Goal: Task Accomplishment & Management: Complete application form

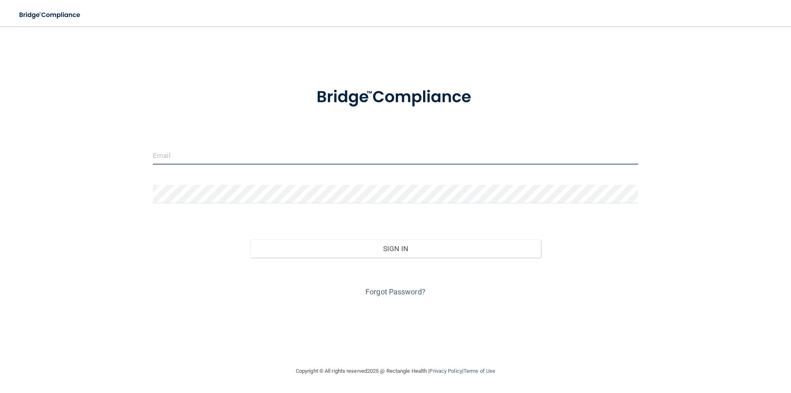
click at [348, 155] on input "email" at bounding box center [395, 155] width 485 height 19
type input "[EMAIL_ADDRESS][DOMAIN_NAME]"
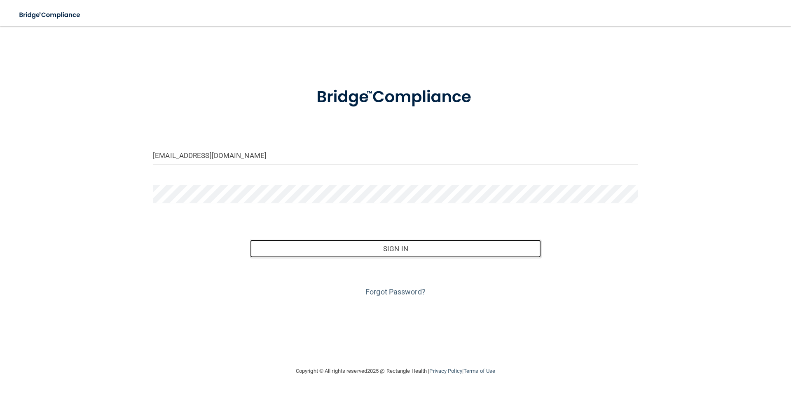
click at [250, 239] on button "Sign In" at bounding box center [395, 248] width 291 height 18
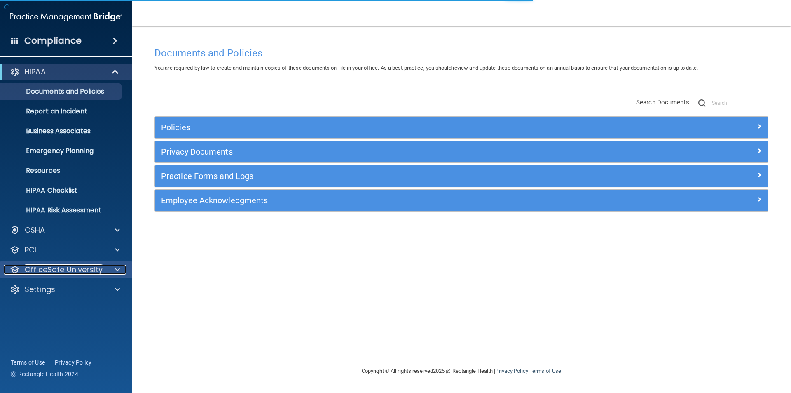
click at [119, 269] on span at bounding box center [117, 269] width 5 height 10
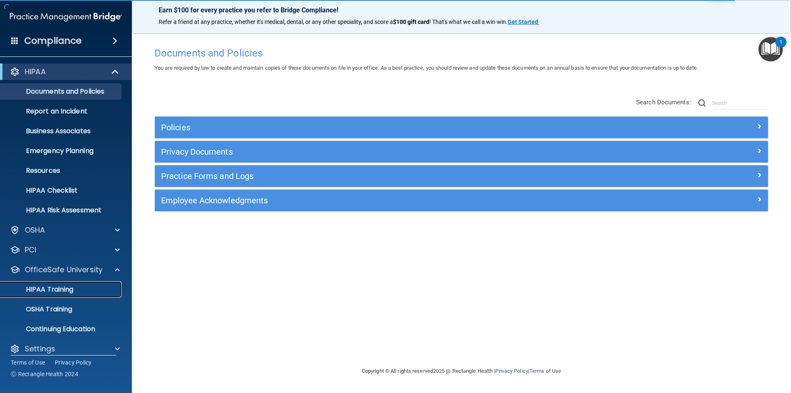
click at [49, 290] on p "HIPAA Training" at bounding box center [39, 289] width 68 height 8
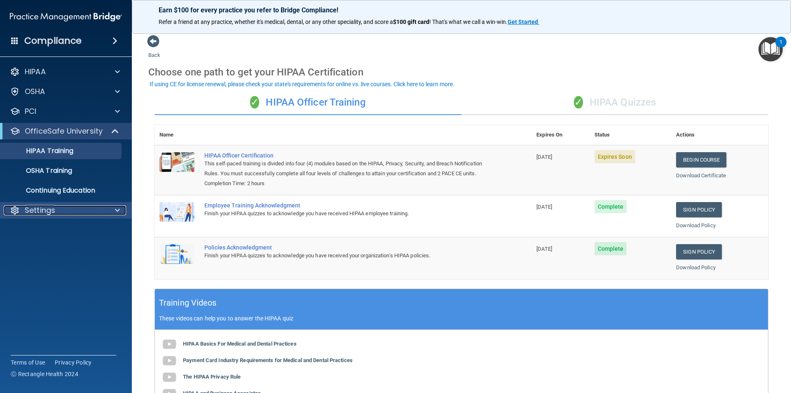
click at [66, 208] on div "Settings" at bounding box center [55, 210] width 102 height 10
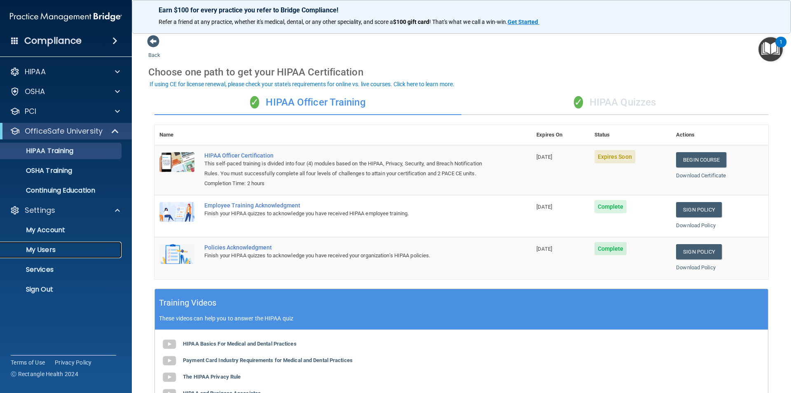
click at [49, 246] on p "My Users" at bounding box center [61, 250] width 112 height 8
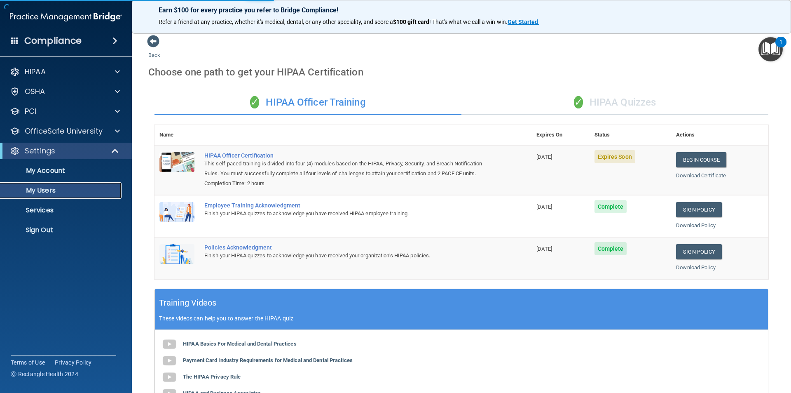
select select "20"
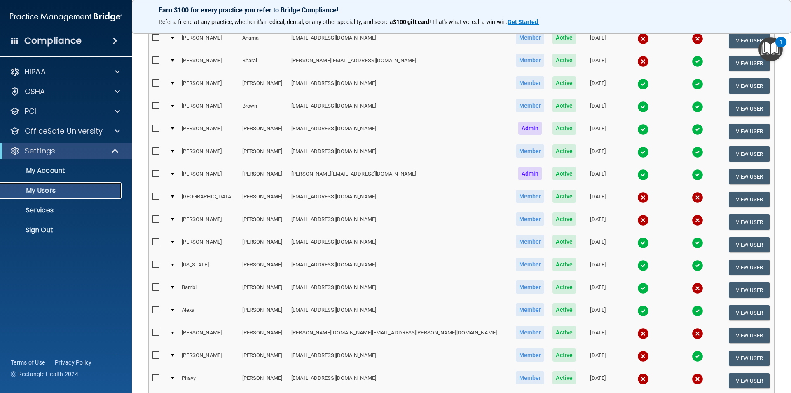
scroll to position [289, 0]
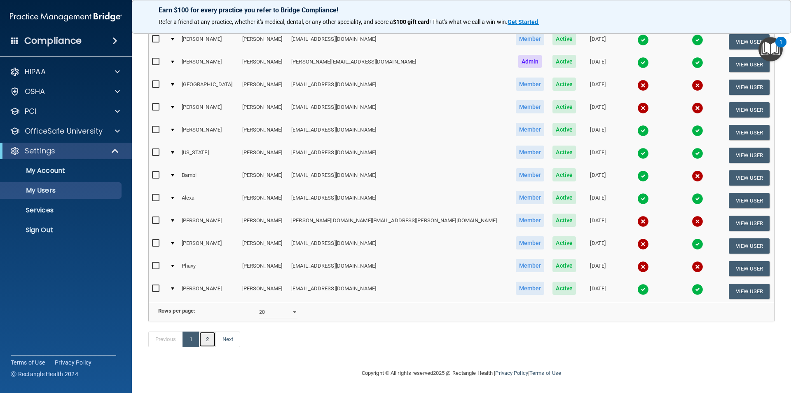
click at [211, 338] on link "2" at bounding box center [207, 339] width 17 height 16
select select "20"
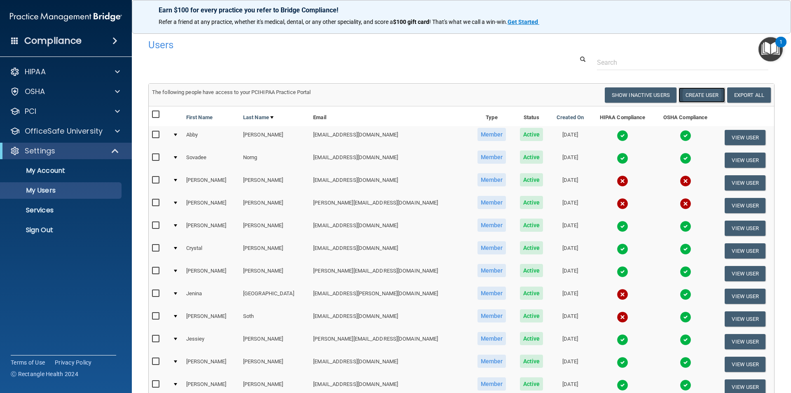
click at [701, 102] on button "Create User" at bounding box center [702, 94] width 47 height 15
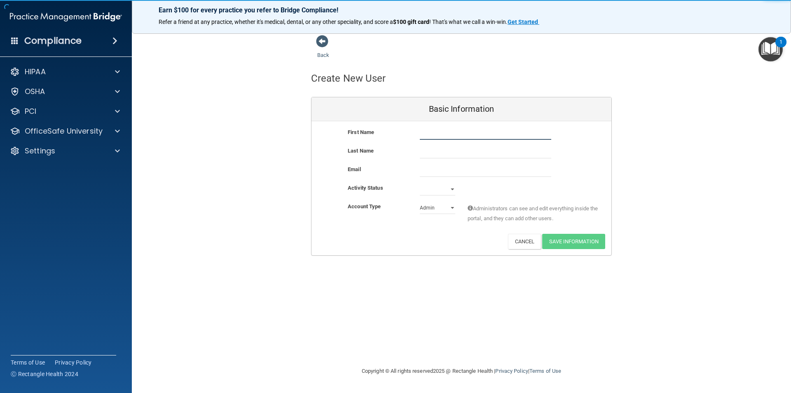
click at [441, 134] on input "text" at bounding box center [485, 133] width 131 height 12
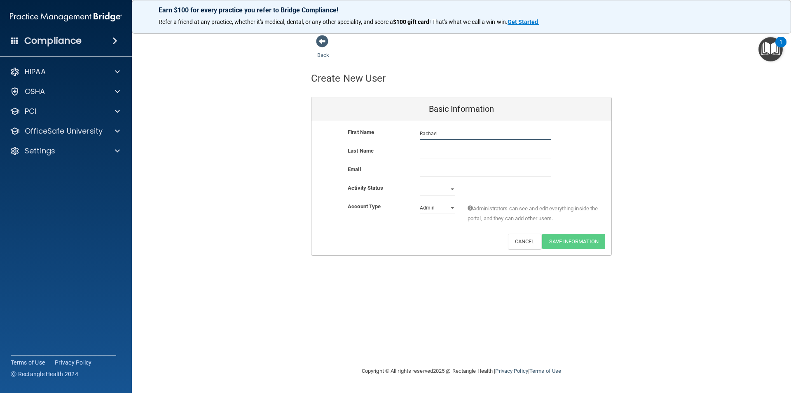
type input "Rachael"
type input "Griffin"
type input "rachael.griff5@gmail.com"
click at [445, 196] on div "Activity Status Active Inactive" at bounding box center [461, 194] width 300 height 19
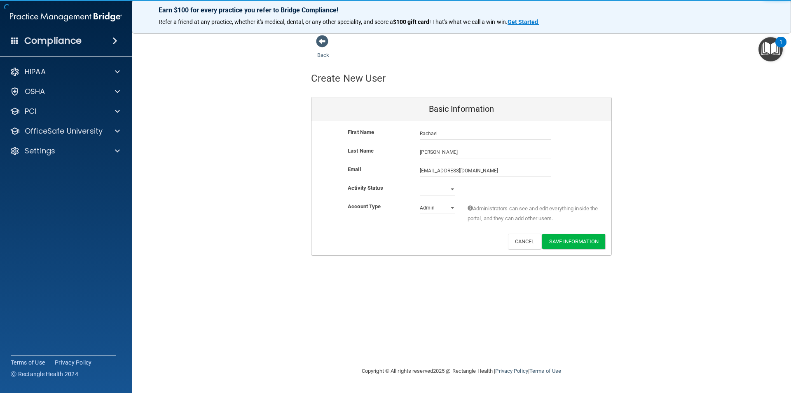
click at [445, 196] on div "Activity Status Active Inactive" at bounding box center [461, 192] width 300 height 19
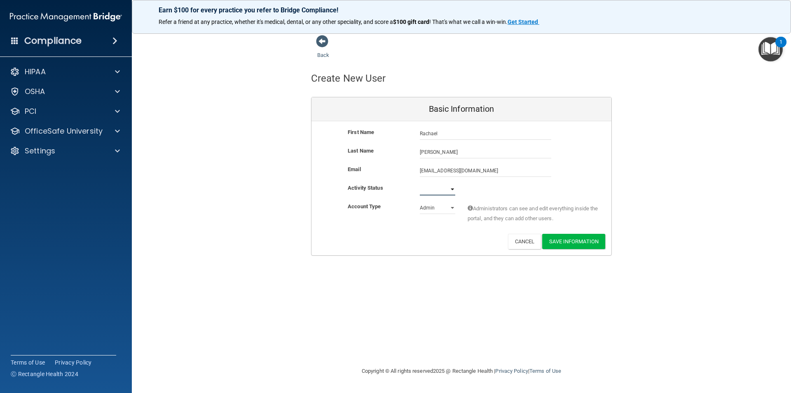
click at [446, 193] on select "Active Inactive" at bounding box center [437, 189] width 35 height 12
select select "active"
click at [420, 183] on select "Active Inactive" at bounding box center [437, 189] width 35 height 12
click at [448, 205] on select "Admin Member" at bounding box center [437, 207] width 35 height 12
select select "practice_member"
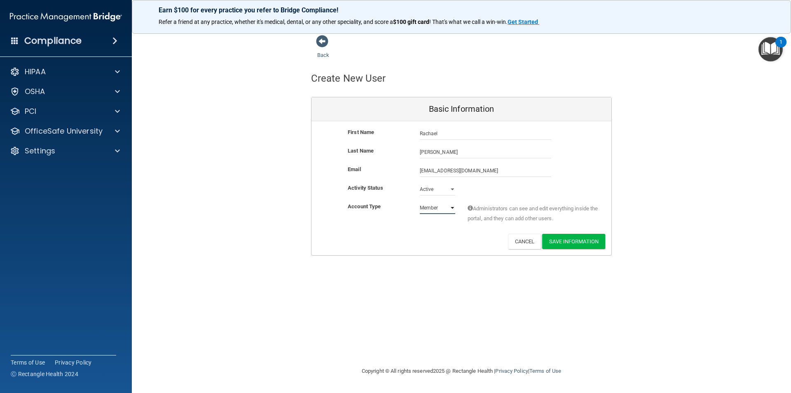
click at [420, 201] on select "Admin Member" at bounding box center [437, 207] width 35 height 12
click at [592, 239] on button "Save Information" at bounding box center [573, 241] width 63 height 15
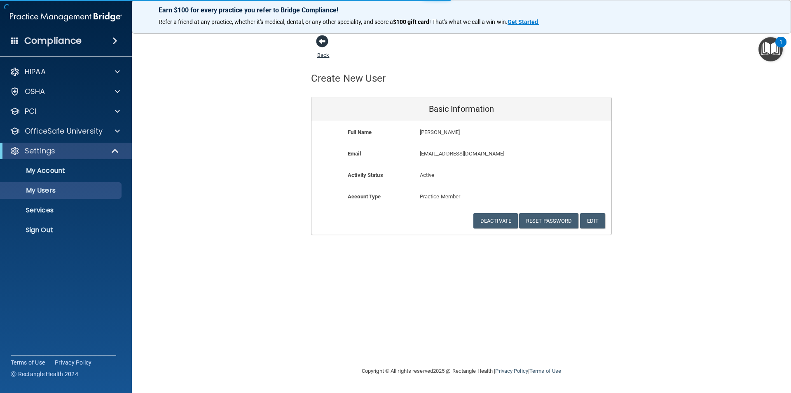
click at [324, 37] on span at bounding box center [322, 41] width 12 height 12
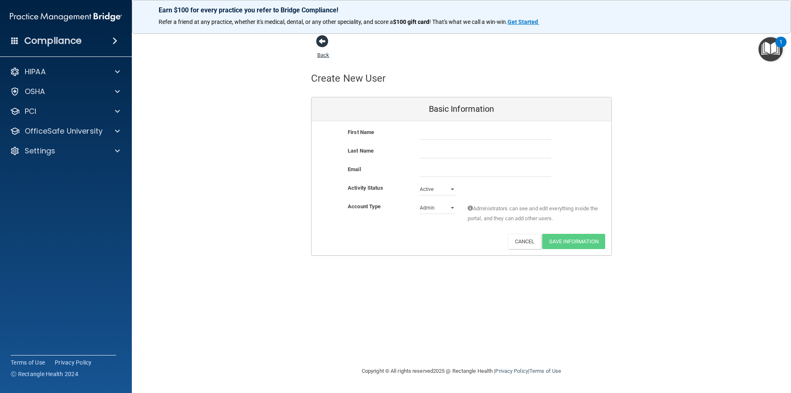
click at [325, 41] on span at bounding box center [322, 41] width 12 height 12
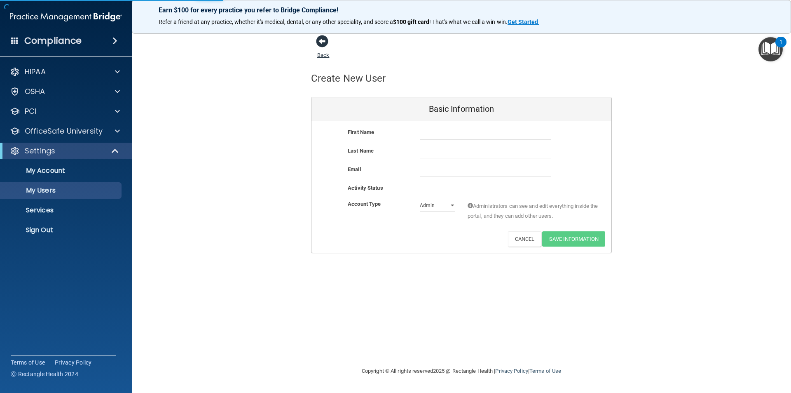
select select "20"
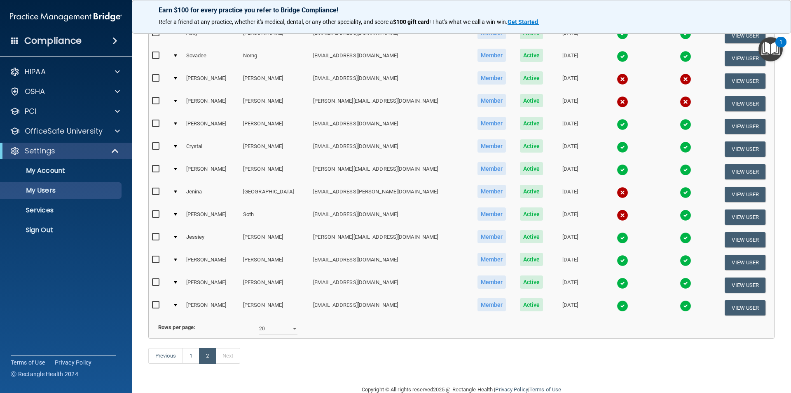
scroll to position [153, 0]
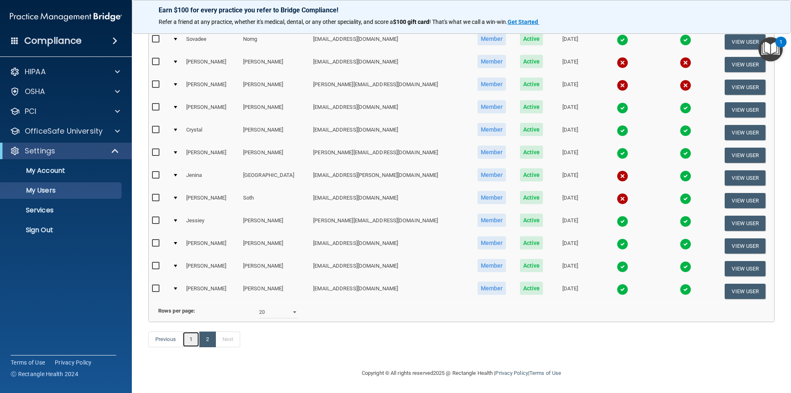
click at [196, 336] on link "1" at bounding box center [190, 339] width 17 height 16
select select "20"
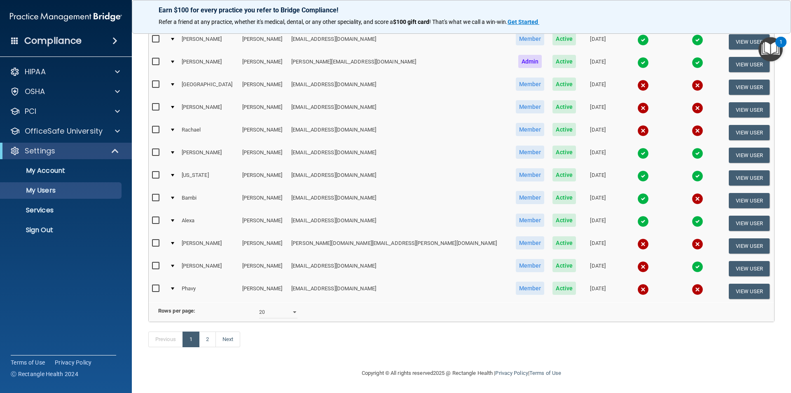
scroll to position [289, 0]
click at [211, 339] on link "2" at bounding box center [207, 339] width 17 height 16
select select "20"
